Goal: Information Seeking & Learning: Learn about a topic

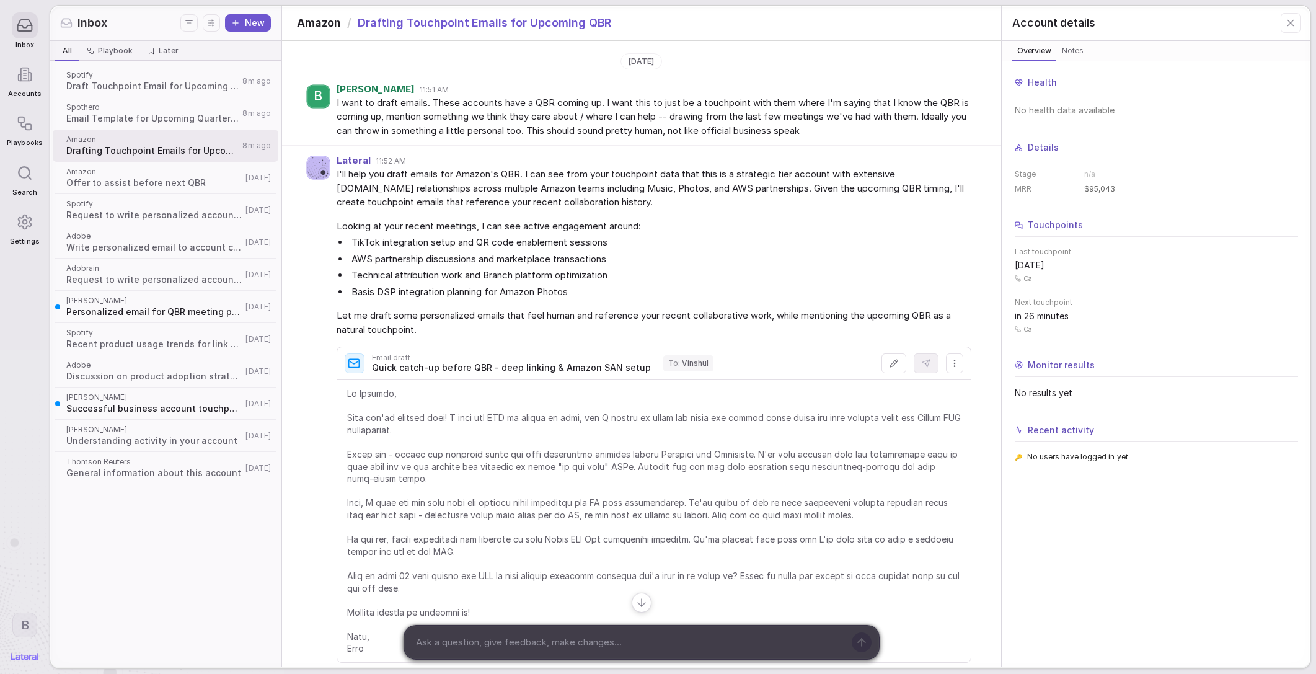
scroll to position [254, 0]
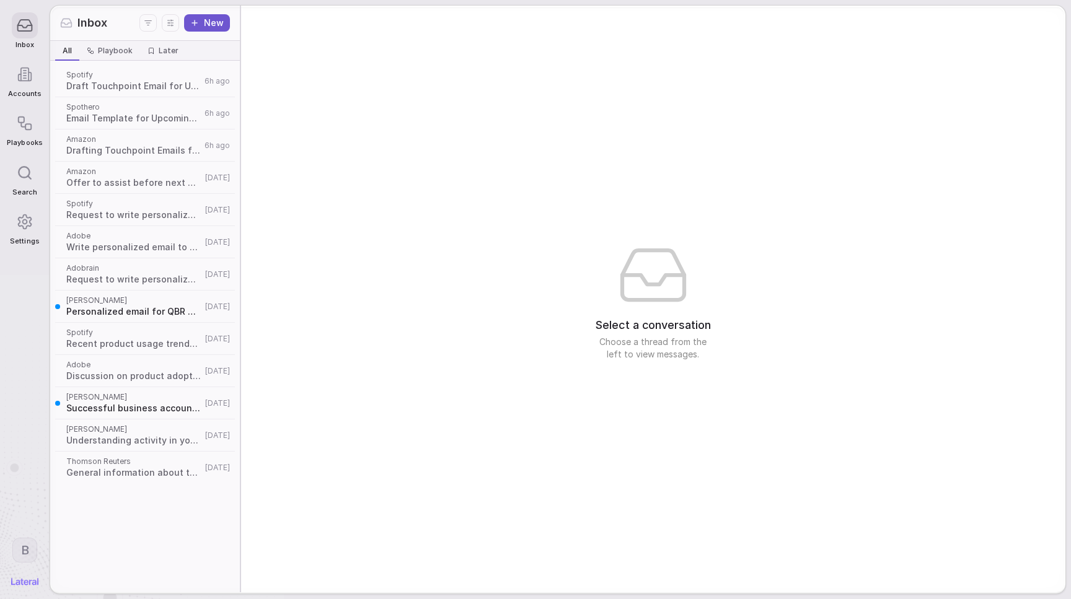
drag, startPoint x: 302, startPoint y: 100, endPoint x: 293, endPoint y: 94, distance: 11.0
click at [306, 100] on div "Select a conversation Choose a thread from the left to view messages." at bounding box center [653, 299] width 824 height 587
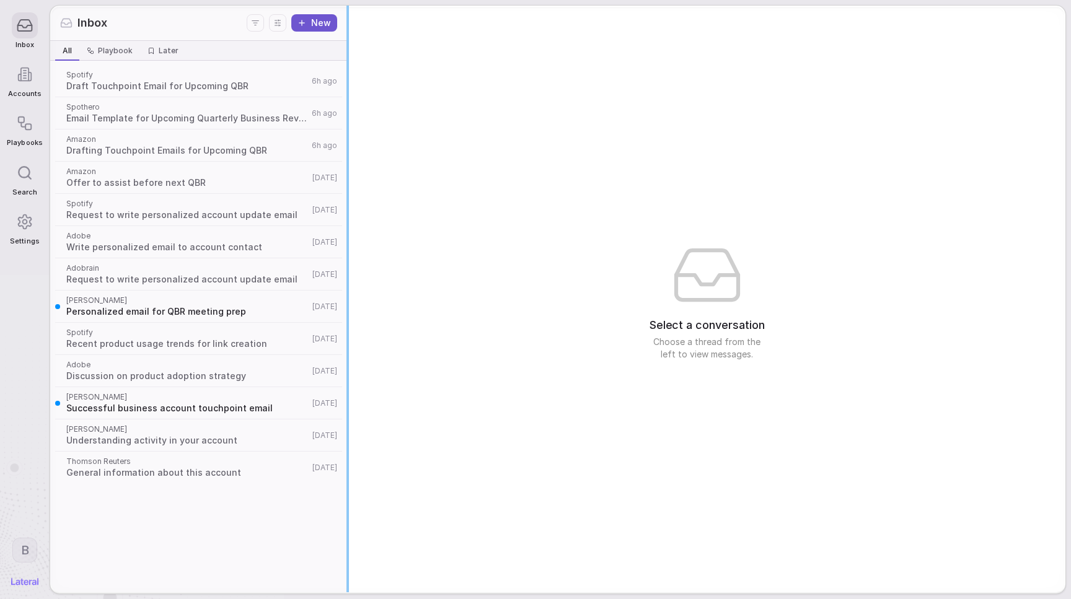
click at [483, 66] on div "Inbox New All All Playbook Playbook Later Later Spotify Draft Touchpoint Email …" at bounding box center [557, 299] width 1015 height 587
click at [174, 474] on span "General information about this account" at bounding box center [187, 473] width 242 height 12
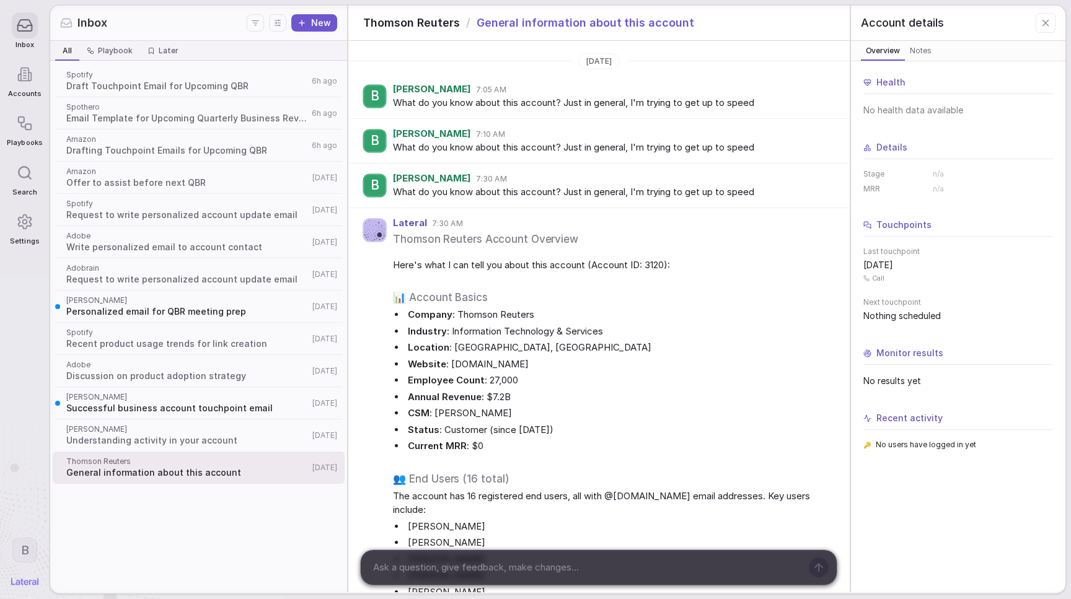
click at [172, 90] on span "Draft Touchpoint Email for Upcoming QBR" at bounding box center [187, 86] width 242 height 12
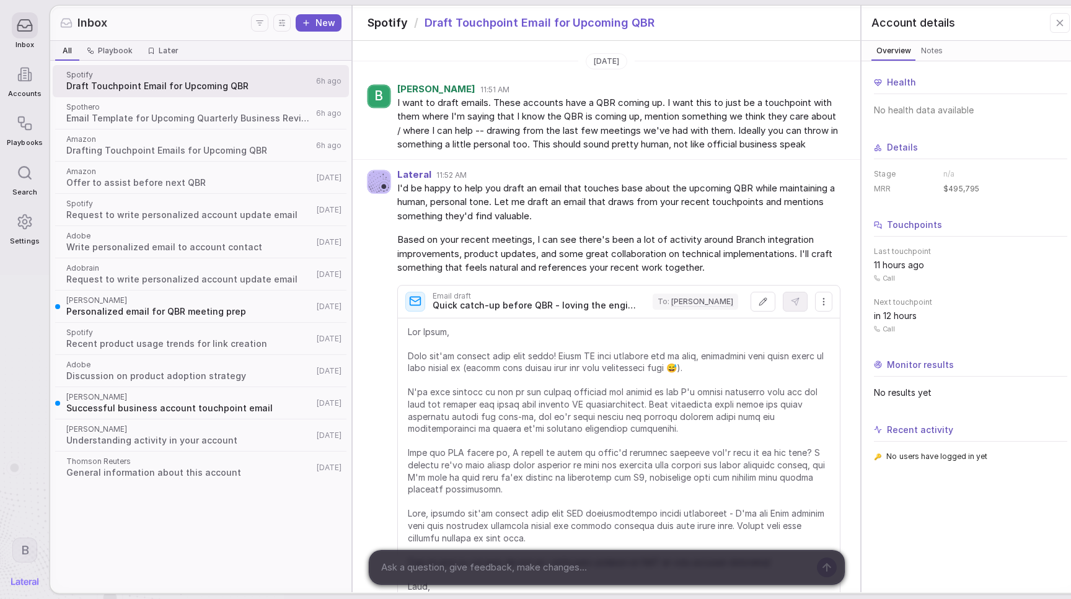
click at [612, 123] on span "I want to draft emails. These accounts have a QBR coming up. I want this to jus…" at bounding box center [618, 124] width 443 height 56
click at [613, 123] on span "I want to draft emails. These accounts have a QBR coming up. I want this to jus…" at bounding box center [618, 124] width 443 height 56
click at [172, 242] on span "Write personalized email to account contact" at bounding box center [189, 247] width 247 height 12
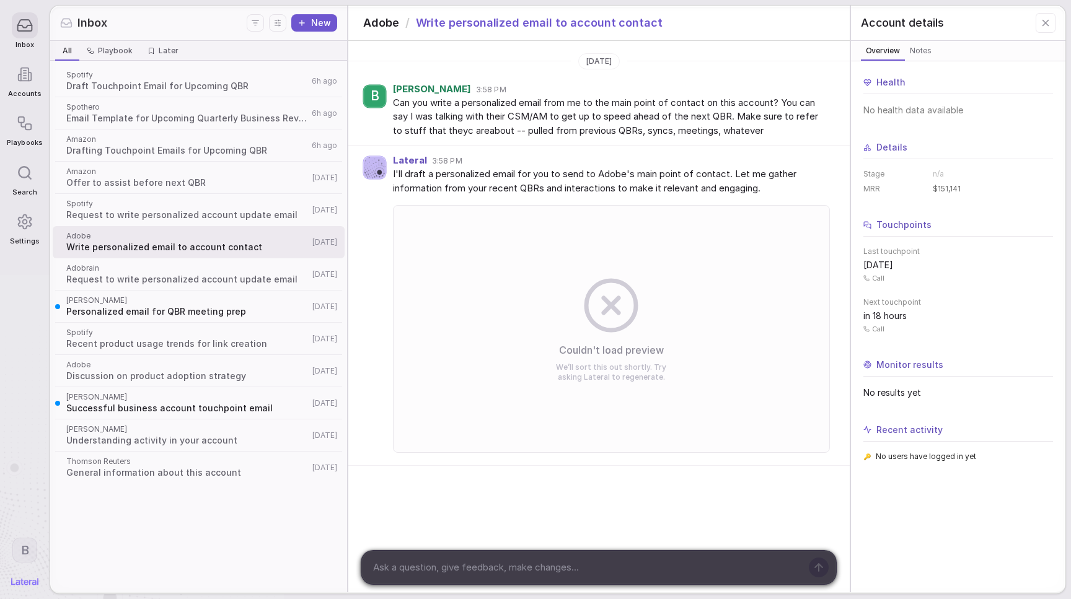
click at [586, 118] on span "Can you write a personalized email from me to the main point of contact on this…" at bounding box center [611, 117] width 436 height 42
click at [224, 273] on span "Adobrain" at bounding box center [187, 268] width 242 height 10
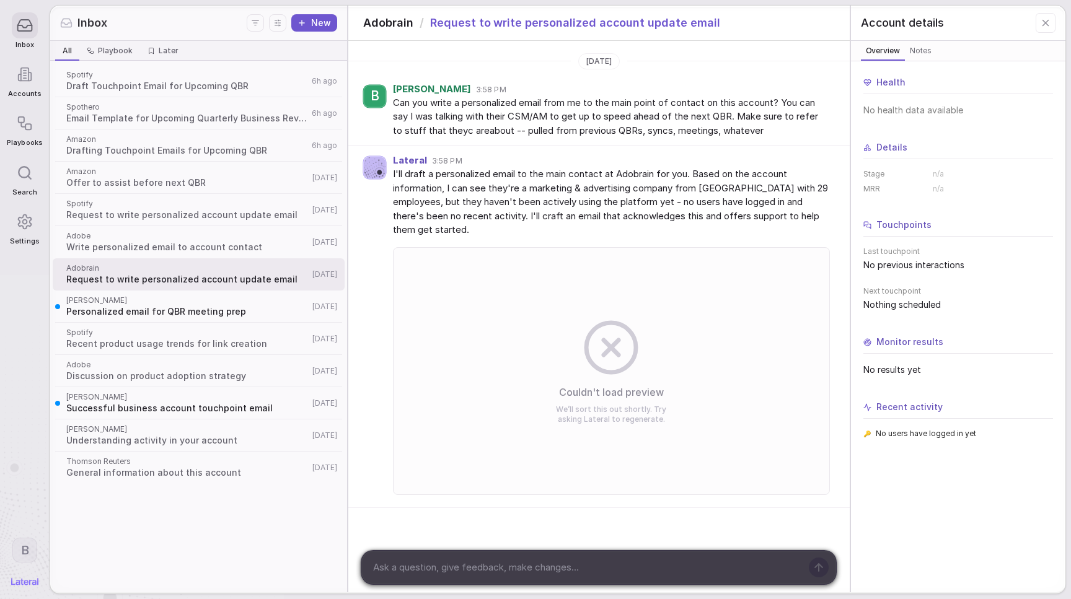
click at [210, 204] on span "Spotify" at bounding box center [187, 204] width 242 height 10
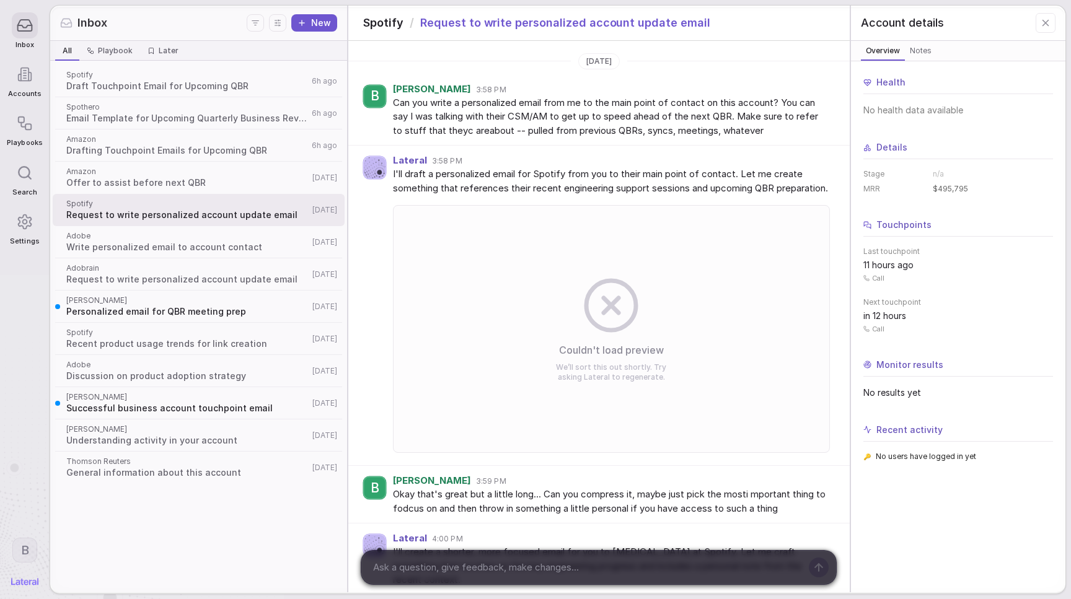
click at [206, 173] on span "Amazon" at bounding box center [187, 172] width 242 height 10
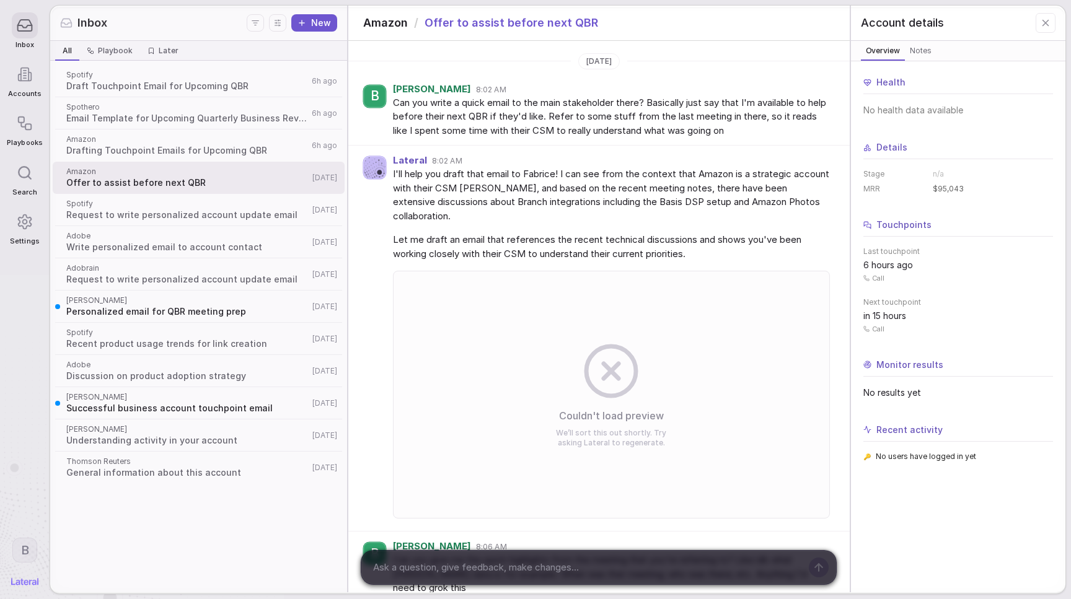
click at [201, 142] on span "Amazon" at bounding box center [187, 140] width 242 height 10
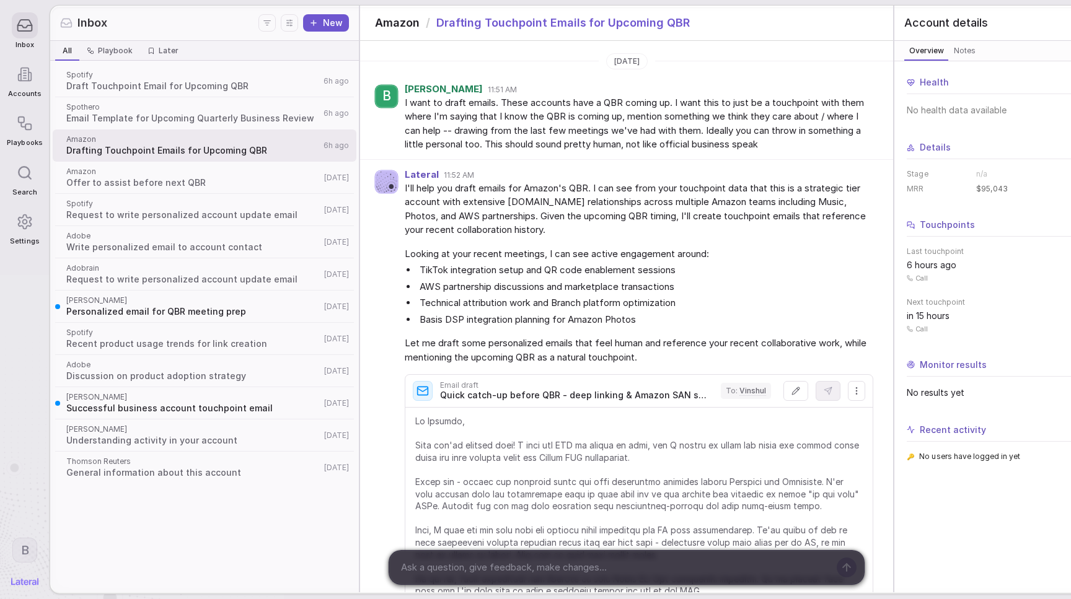
click at [209, 101] on div "Spothero Email Template for Upcoming Quarterly Business Review 6h ago" at bounding box center [205, 113] width 304 height 32
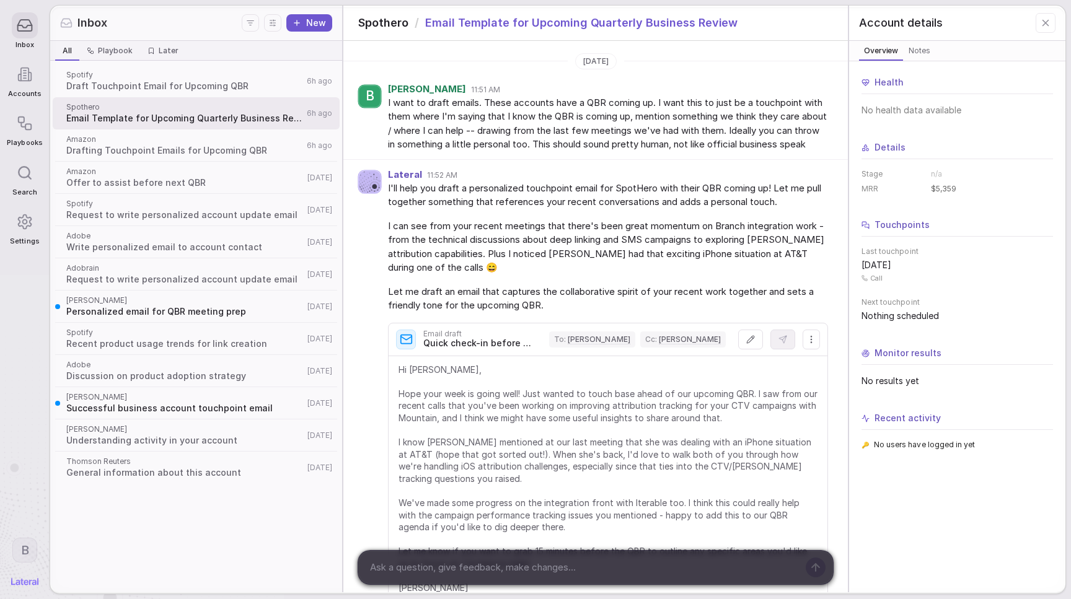
click at [210, 39] on div "Inbox New" at bounding box center [196, 23] width 292 height 35
click at [177, 426] on span "[PERSON_NAME]" at bounding box center [184, 430] width 237 height 10
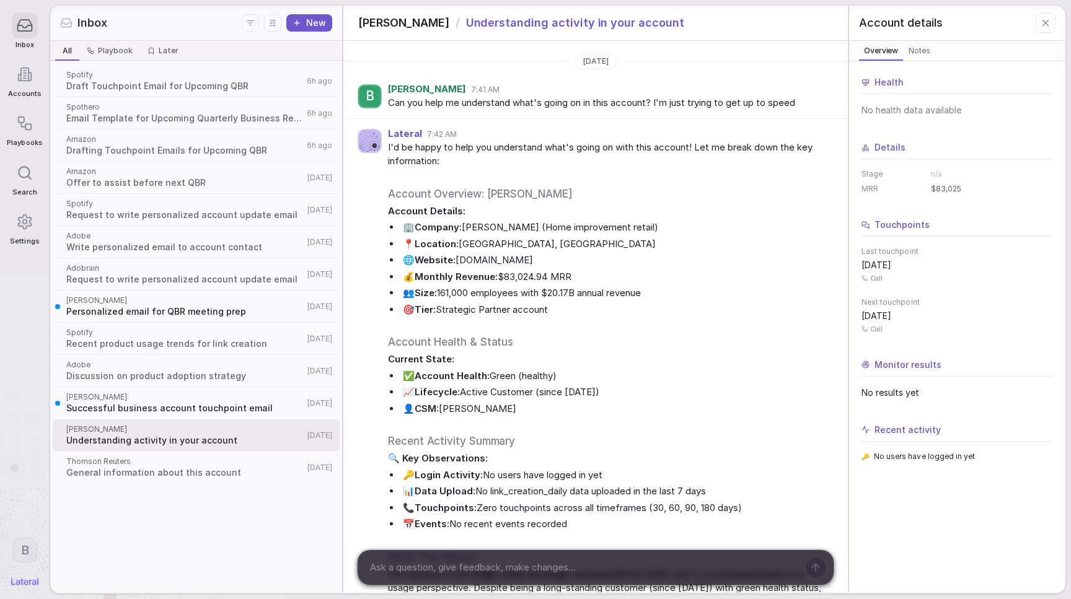
click at [160, 465] on span "Thomson Reuters" at bounding box center [184, 462] width 237 height 10
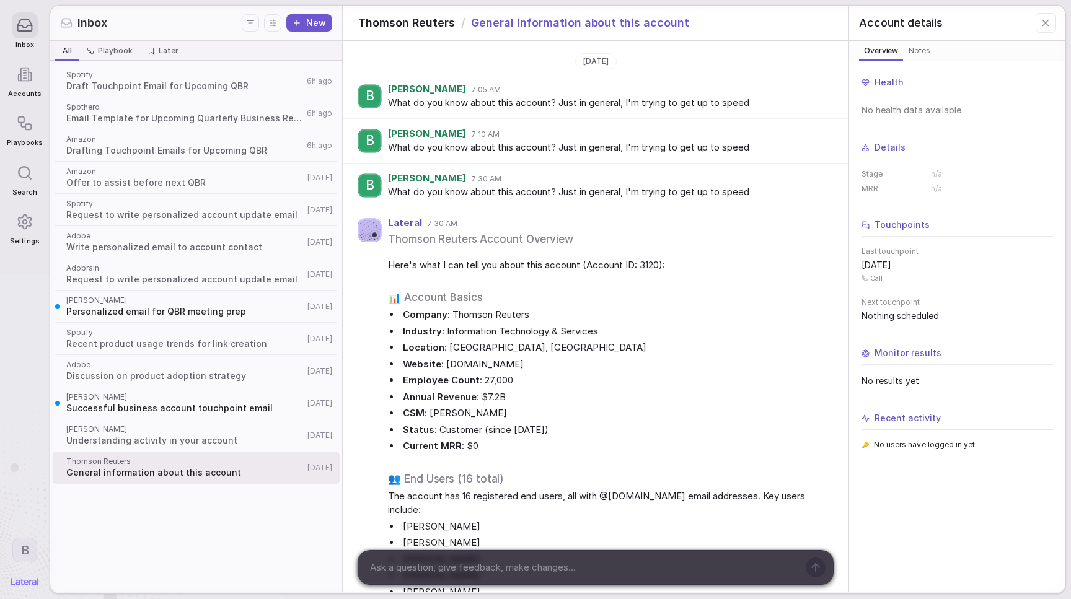
click at [537, 103] on span "What do you know about this account? Just in general, I'm trying to get up to s…" at bounding box center [608, 103] width 440 height 14
click at [134, 381] on span "Discussion on product adoption strategy" at bounding box center [184, 376] width 237 height 12
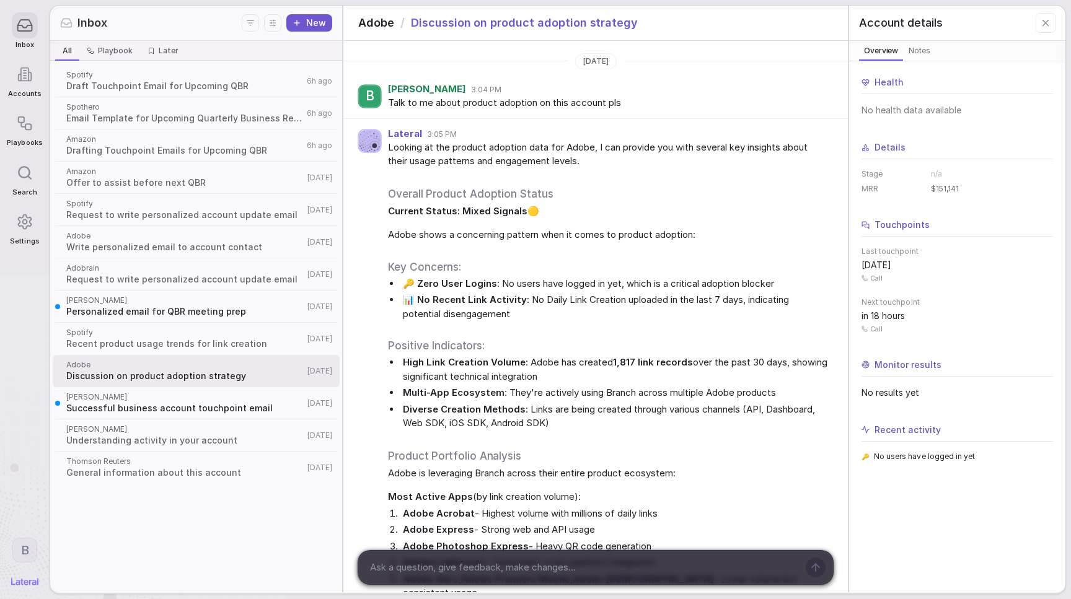
click at [540, 108] on span "Talk to me about product adoption on this account pls" at bounding box center [608, 103] width 440 height 14
click at [197, 283] on span "Request to write personalized account update email" at bounding box center [184, 279] width 237 height 12
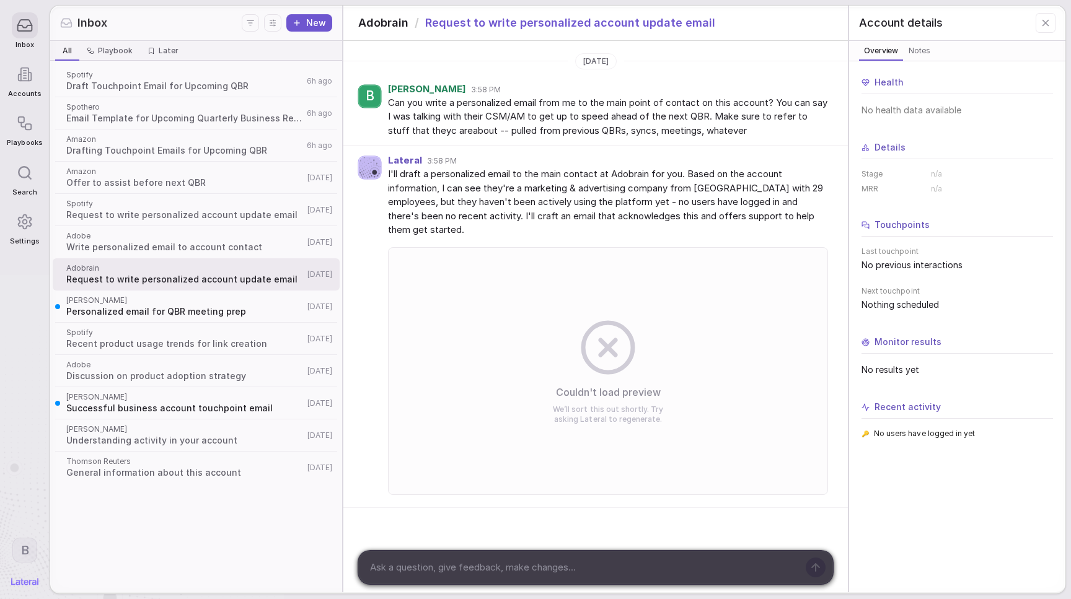
click at [681, 121] on span "Can you write a personalized email from me to the main point of contact on this…" at bounding box center [608, 117] width 440 height 42
click at [187, 210] on span "Request to write personalized account update email" at bounding box center [184, 215] width 237 height 12
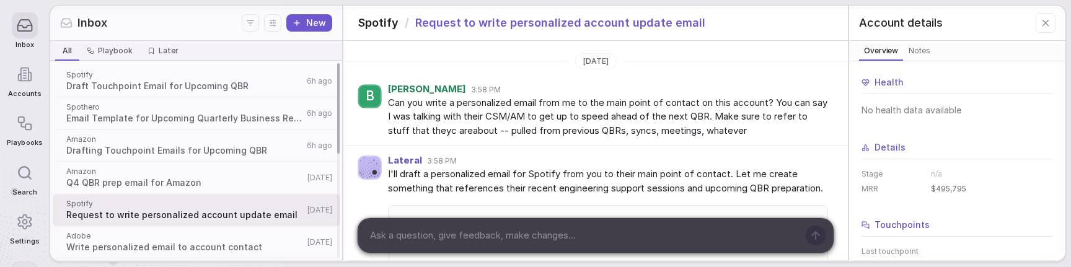
click at [159, 133] on div "Amazon Drafting Touchpoint Emails for Upcoming QBR 6h ago" at bounding box center [196, 146] width 287 height 32
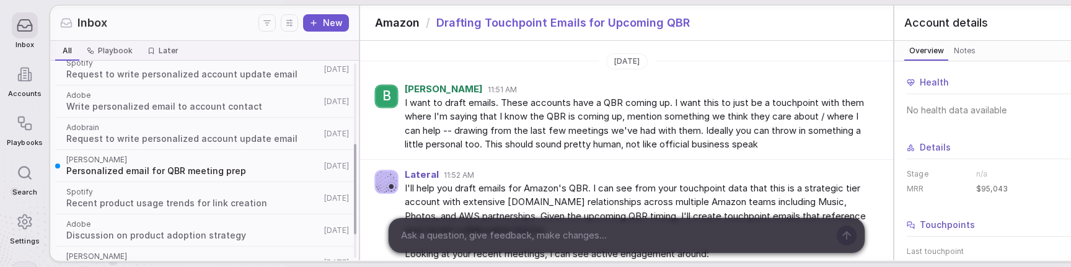
scroll to position [229, 0]
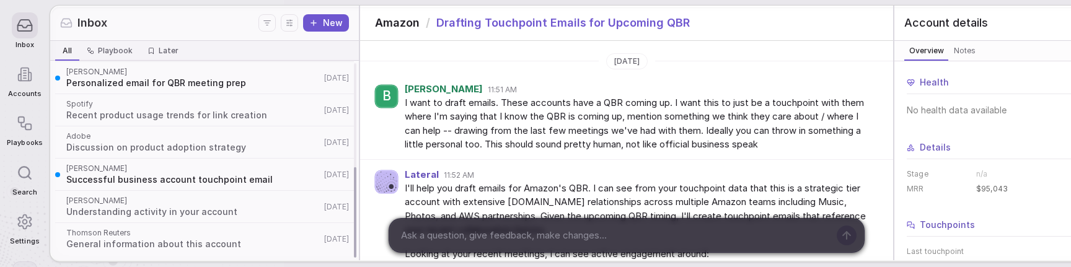
click at [142, 169] on span "[PERSON_NAME]" at bounding box center [193, 169] width 254 height 10
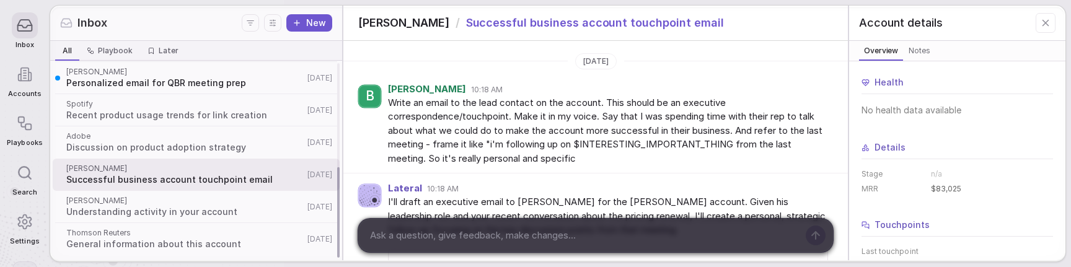
scroll to position [307, 0]
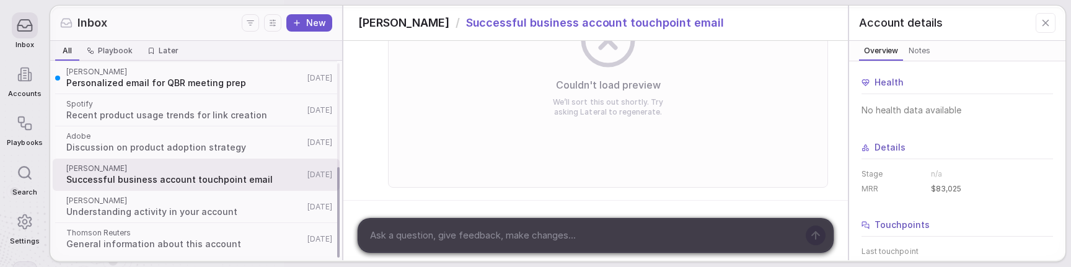
click at [166, 240] on span "General information about this account" at bounding box center [184, 244] width 237 height 12
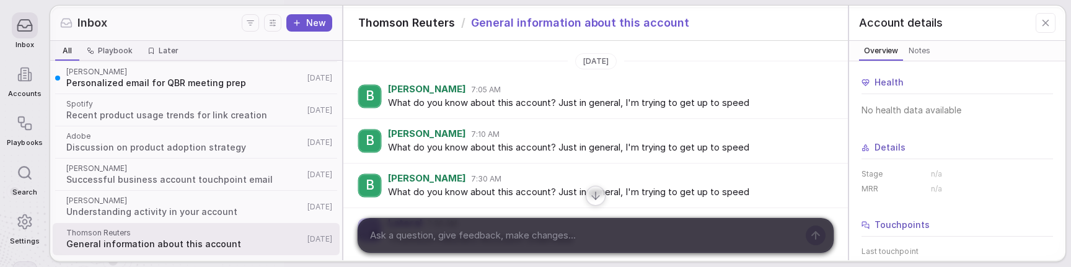
click at [507, 99] on span "What do you know about this account? Just in general, I'm trying to get up to s…" at bounding box center [608, 103] width 440 height 14
click at [188, 211] on span "Understanding activity in your account" at bounding box center [184, 212] width 237 height 12
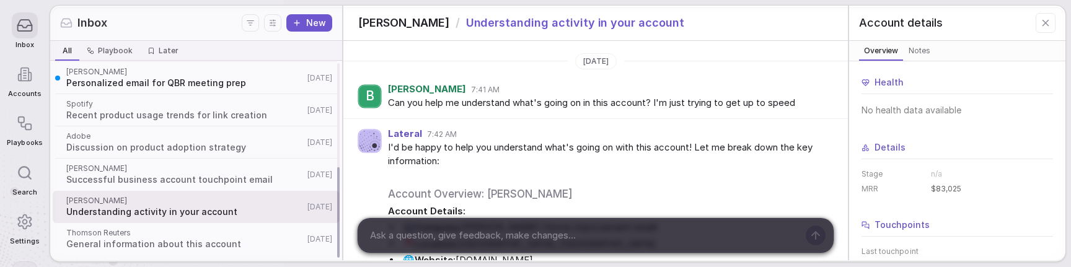
click at [110, 77] on span "Personalized email for QBR meeting prep" at bounding box center [184, 83] width 237 height 12
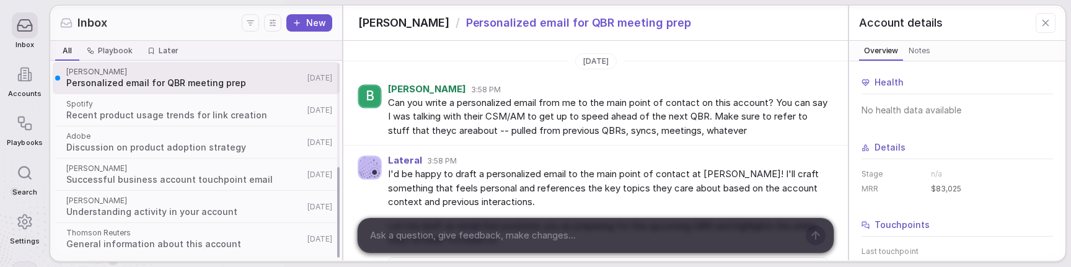
click at [149, 108] on span "Spotify" at bounding box center [184, 104] width 237 height 10
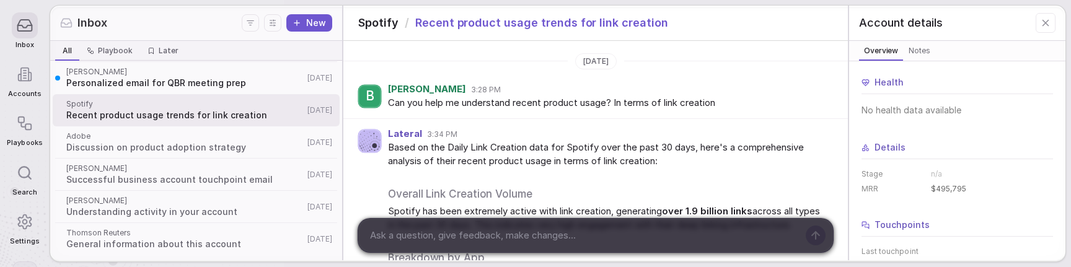
click at [612, 112] on div "B Brad 3:28 PM Can you help me understand recent product usage? In terms of lin…" at bounding box center [595, 96] width 505 height 45
click at [612, 111] on div "B Brad 3:28 PM Can you help me understand recent product usage? In terms of lin…" at bounding box center [595, 96] width 505 height 45
